Goal: Entertainment & Leisure: Consume media (video, audio)

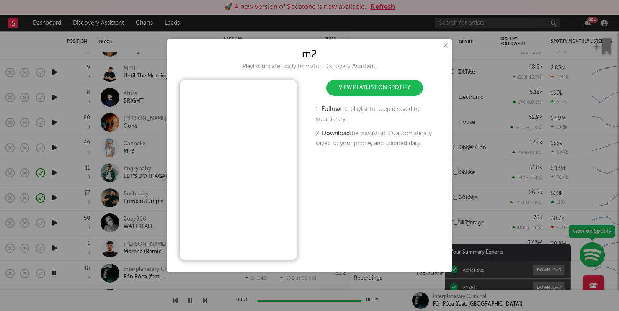
click at [446, 45] on button "×" at bounding box center [445, 45] width 9 height 9
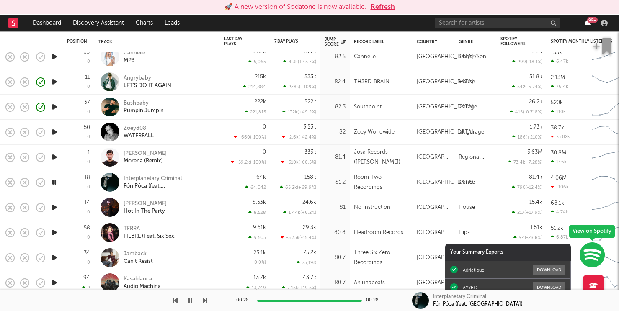
click at [588, 24] on icon "button" at bounding box center [588, 23] width 6 height 7
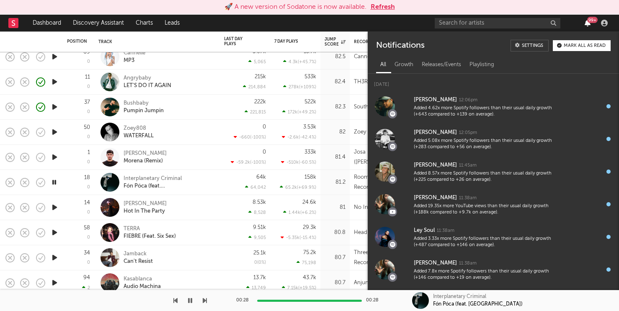
click at [588, 24] on icon "button" at bounding box center [588, 23] width 6 height 7
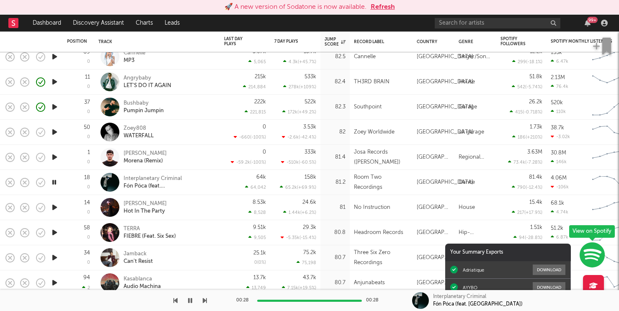
click at [382, 4] on button "Refresh" at bounding box center [383, 7] width 24 height 10
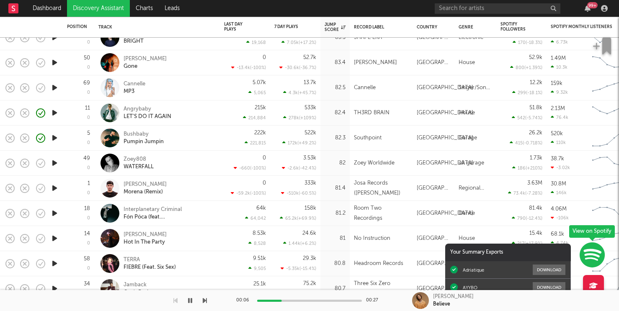
click at [55, 87] on icon "button" at bounding box center [54, 88] width 9 height 10
click at [10, 87] on icon "button" at bounding box center [10, 88] width 12 height 12
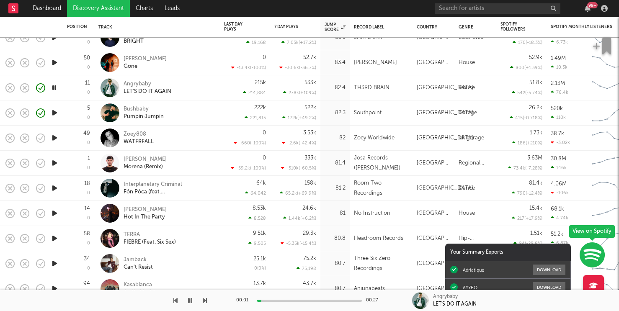
click at [55, 139] on icon "button" at bounding box center [54, 138] width 9 height 10
click at [12, 132] on icon "button" at bounding box center [10, 138] width 12 height 12
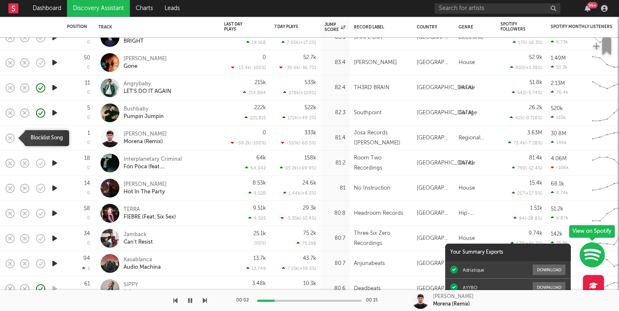
click at [12, 132] on icon "button" at bounding box center [10, 138] width 12 height 12
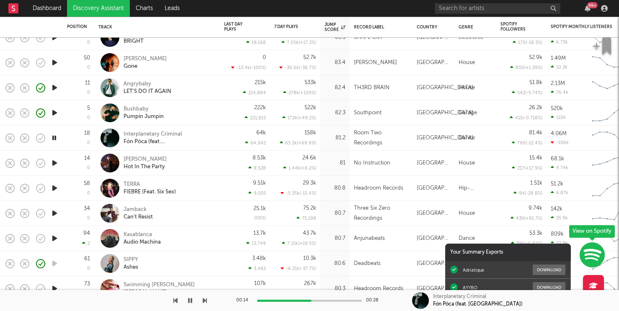
drag, startPoint x: 9, startPoint y: 137, endPoint x: 68, endPoint y: 147, distance: 60.2
click at [68, 147] on div "18 0" at bounding box center [78, 138] width 23 height 25
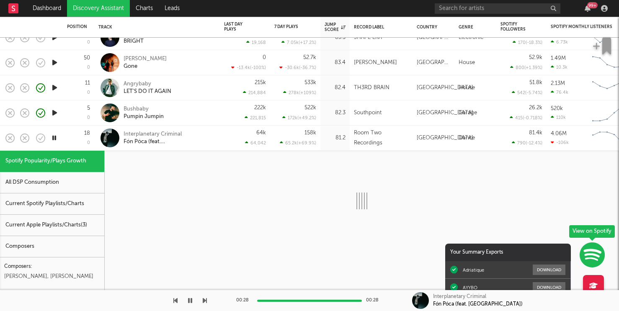
select select "1w"
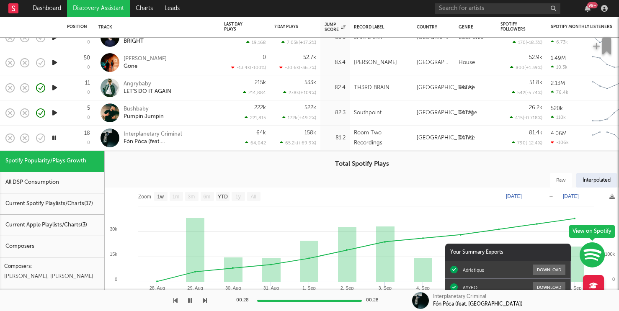
click at [244, 126] on div "64k 64,042" at bounding box center [245, 138] width 42 height 25
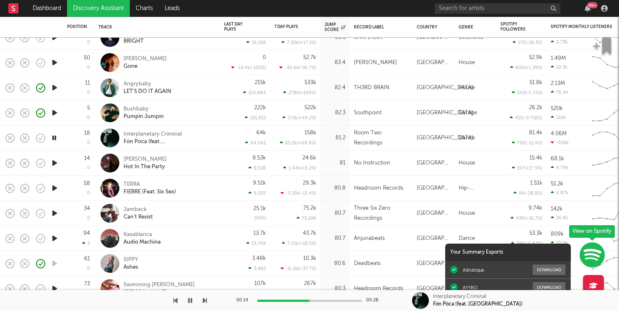
click at [304, 134] on div "158k 65.2k ( +69.9 % )" at bounding box center [295, 138] width 42 height 25
select select "1w"
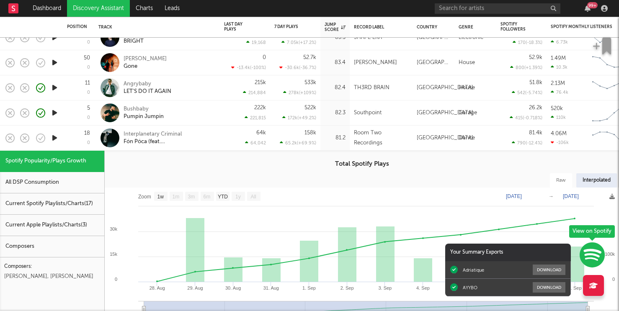
click at [294, 130] on div "158k 65.2k ( +69.9 % )" at bounding box center [295, 138] width 42 height 25
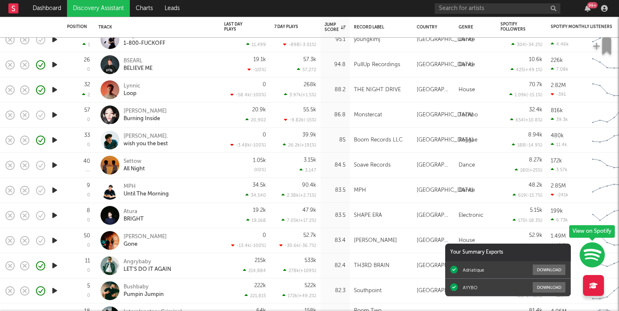
click at [54, 216] on icon "button" at bounding box center [54, 215] width 9 height 10
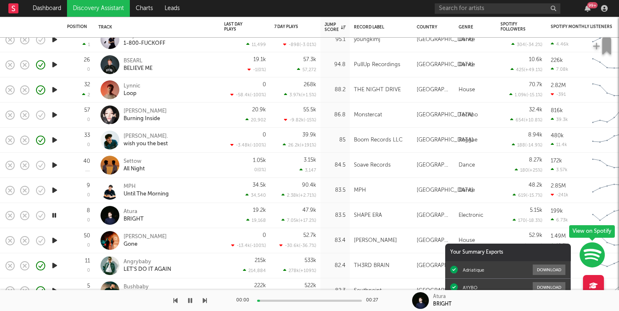
click at [54, 216] on icon "button" at bounding box center [54, 215] width 8 height 10
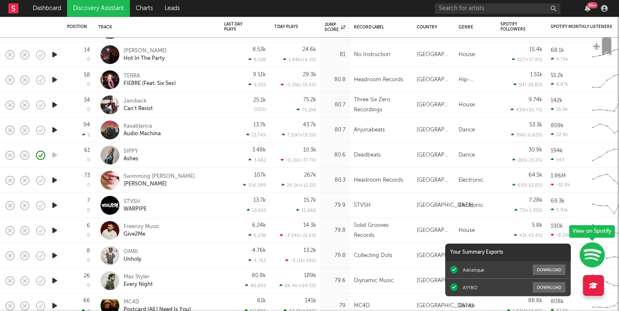
click at [51, 211] on div at bounding box center [54, 205] width 17 height 25
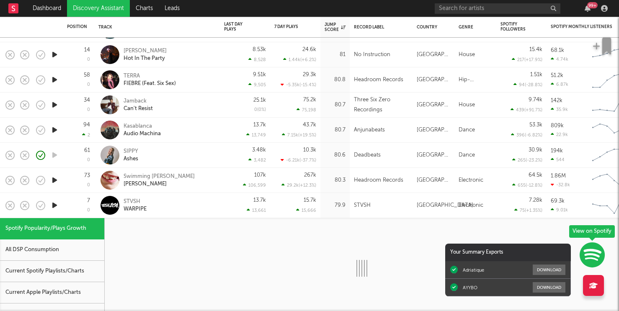
click at [51, 211] on div at bounding box center [54, 205] width 17 height 25
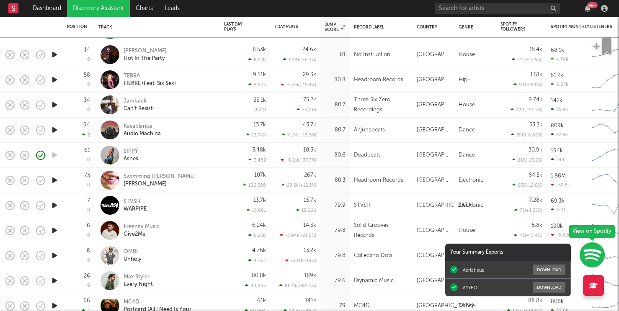
click at [53, 208] on icon "button" at bounding box center [54, 205] width 9 height 10
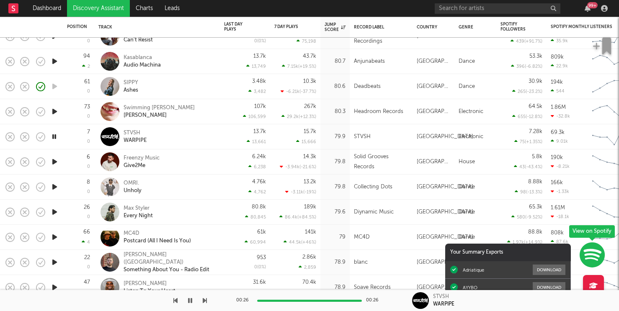
drag, startPoint x: 11, startPoint y: 135, endPoint x: 102, endPoint y: 148, distance: 91.4
click at [55, 163] on icon "button" at bounding box center [54, 162] width 9 height 10
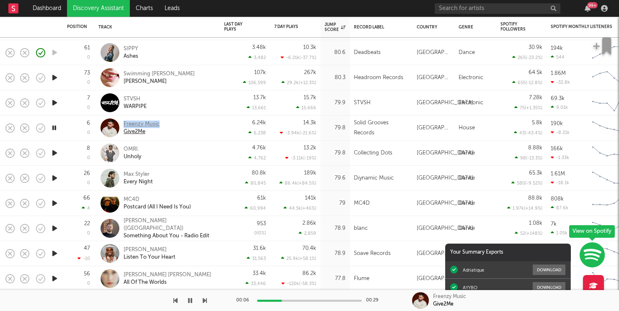
copy div "Freenzy Music"
drag, startPoint x: 162, startPoint y: 124, endPoint x: 124, endPoint y: 124, distance: 38.5
click at [124, 124] on div "Freenzy Music Give2Me" at bounding box center [169, 128] width 90 height 15
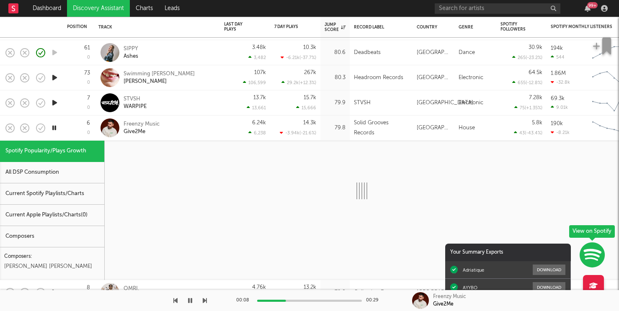
click at [191, 129] on div "Freenzy Music Give2Me" at bounding box center [169, 128] width 90 height 15
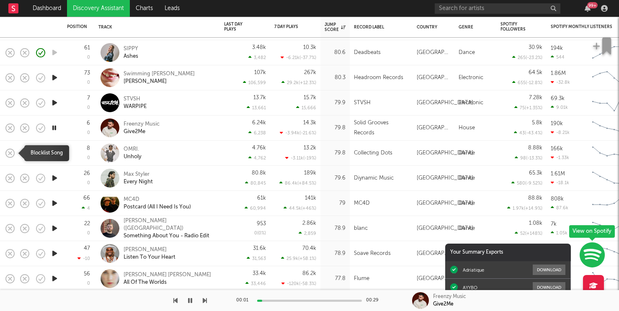
click at [10, 152] on rect "button" at bounding box center [9, 152] width 3 height 3
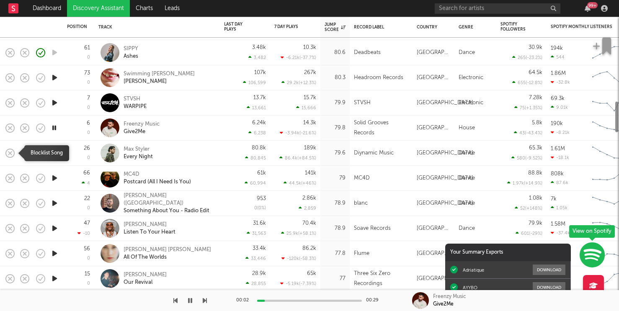
click at [10, 152] on rect "button" at bounding box center [9, 152] width 3 height 3
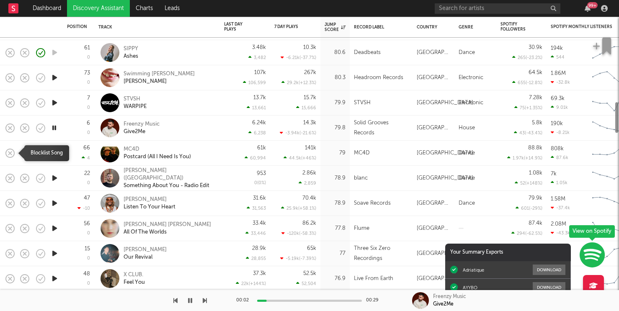
click at [10, 152] on rect "button" at bounding box center [9, 152] width 3 height 3
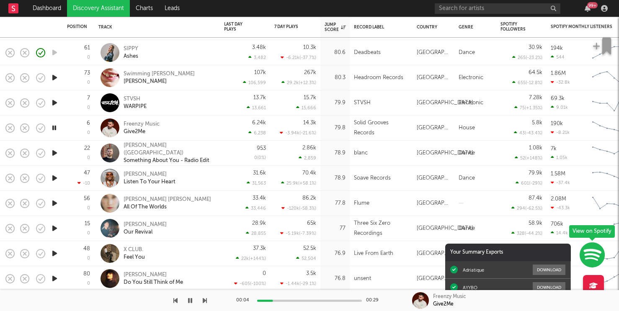
click at [50, 158] on div at bounding box center [54, 153] width 17 height 25
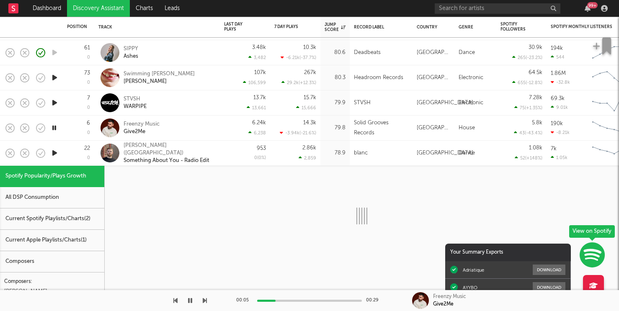
click at [50, 158] on div at bounding box center [54, 153] width 17 height 25
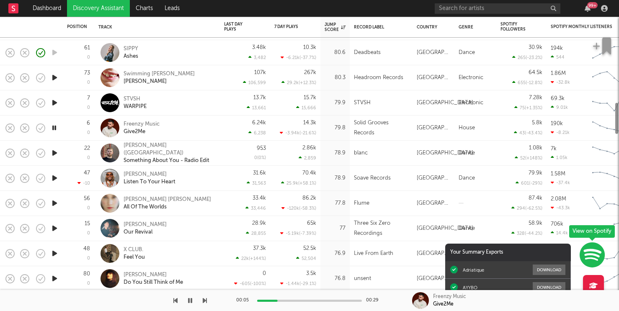
click at [52, 156] on icon "button" at bounding box center [54, 153] width 9 height 10
click at [54, 178] on icon "button" at bounding box center [54, 178] width 9 height 10
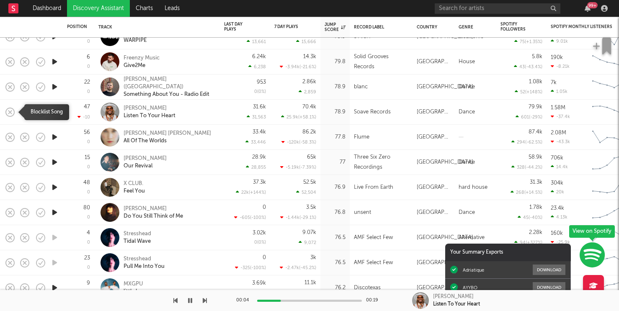
click at [10, 112] on rect "button" at bounding box center [9, 111] width 3 height 3
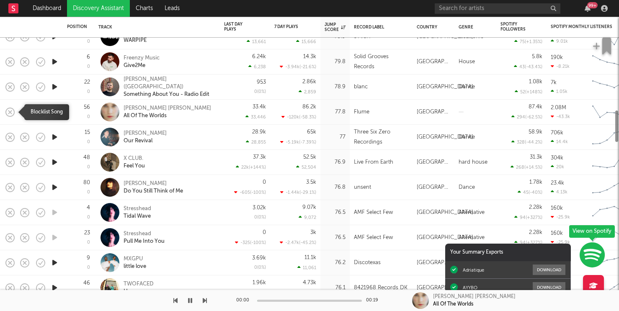
click at [10, 112] on rect "button" at bounding box center [9, 111] width 3 height 3
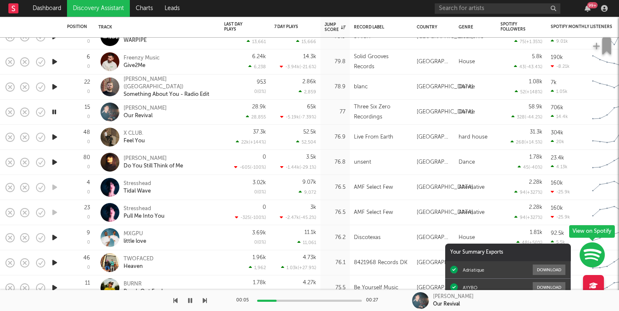
click at [57, 134] on icon "button" at bounding box center [54, 137] width 9 height 10
